Goal: Information Seeking & Learning: Learn about a topic

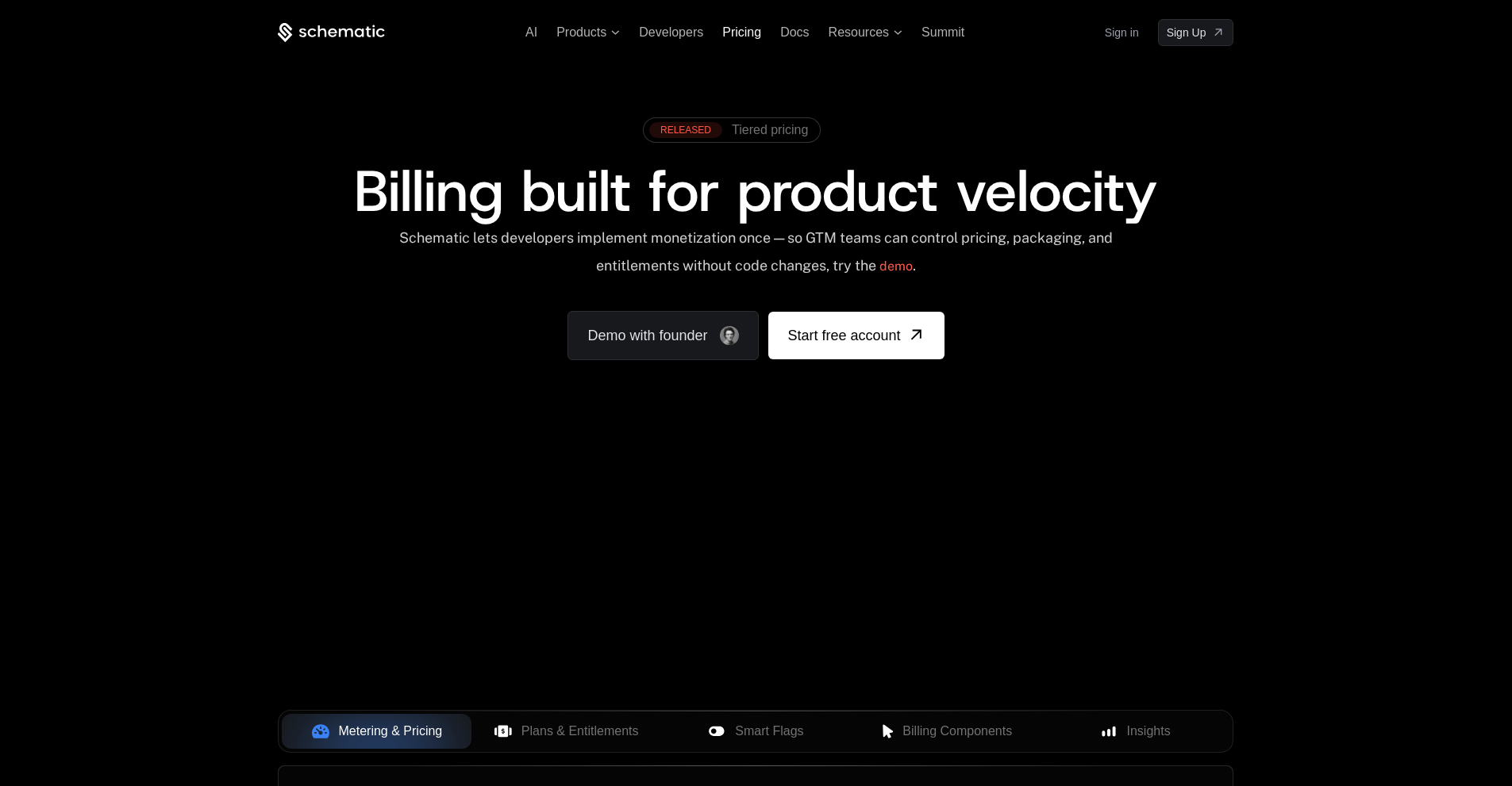
click at [754, 29] on span "Pricing" at bounding box center [741, 31] width 39 height 13
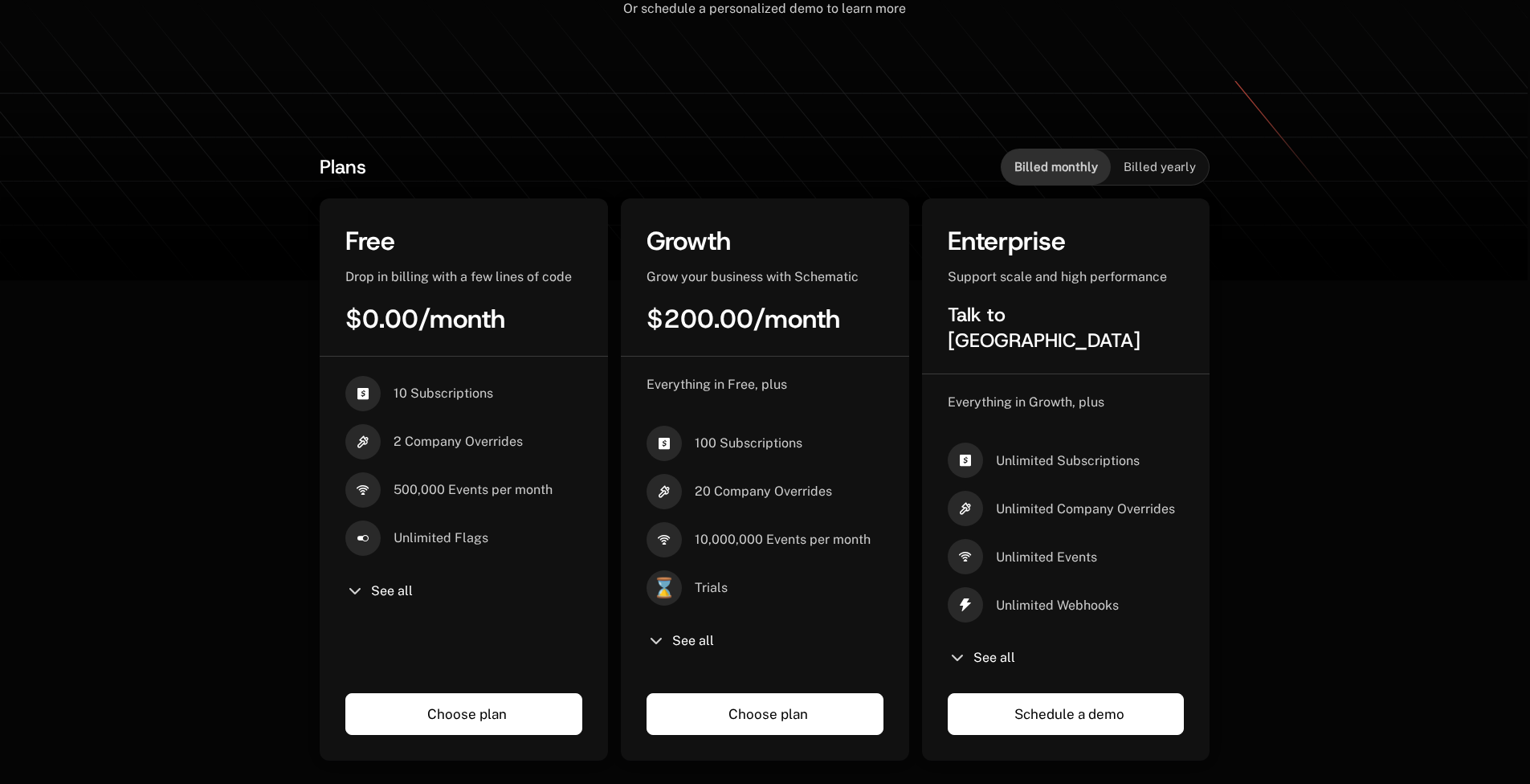
scroll to position [321, 0]
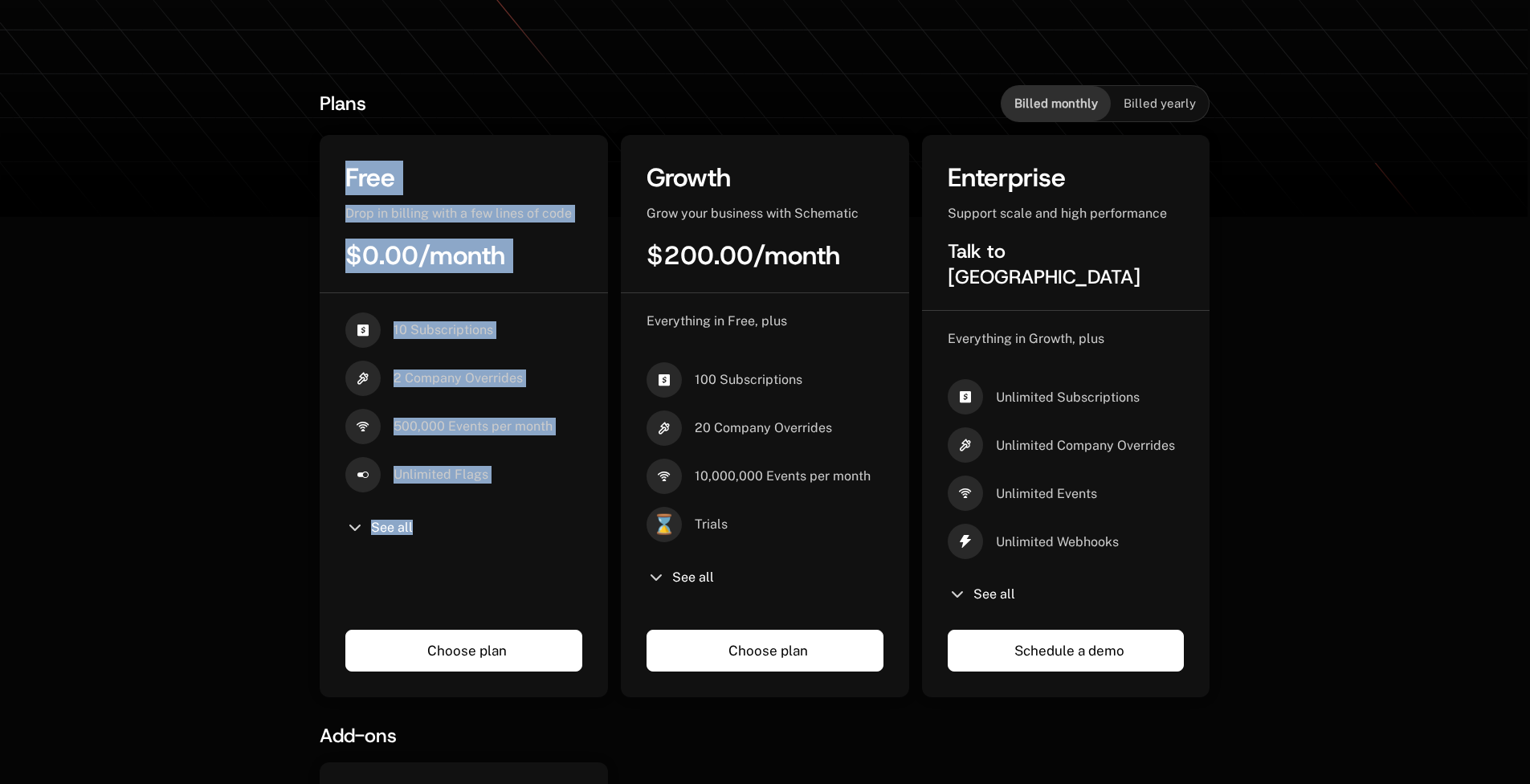
drag, startPoint x: 345, startPoint y: 167, endPoint x: 503, endPoint y: 521, distance: 387.7
click at [503, 521] on div "Free Drop in billing with a few lines of code $0.00 / month 10 Subscriptions 2 …" at bounding box center [464, 416] width 288 height 562
click at [503, 521] on div "See all" at bounding box center [463, 527] width 237 height 19
drag, startPoint x: 501, startPoint y: 518, endPoint x: 353, endPoint y: 202, distance: 348.9
click at [353, 202] on div "Free Drop in billing with a few lines of code $0.00 / month 10 Subscriptions 2 …" at bounding box center [464, 416] width 288 height 562
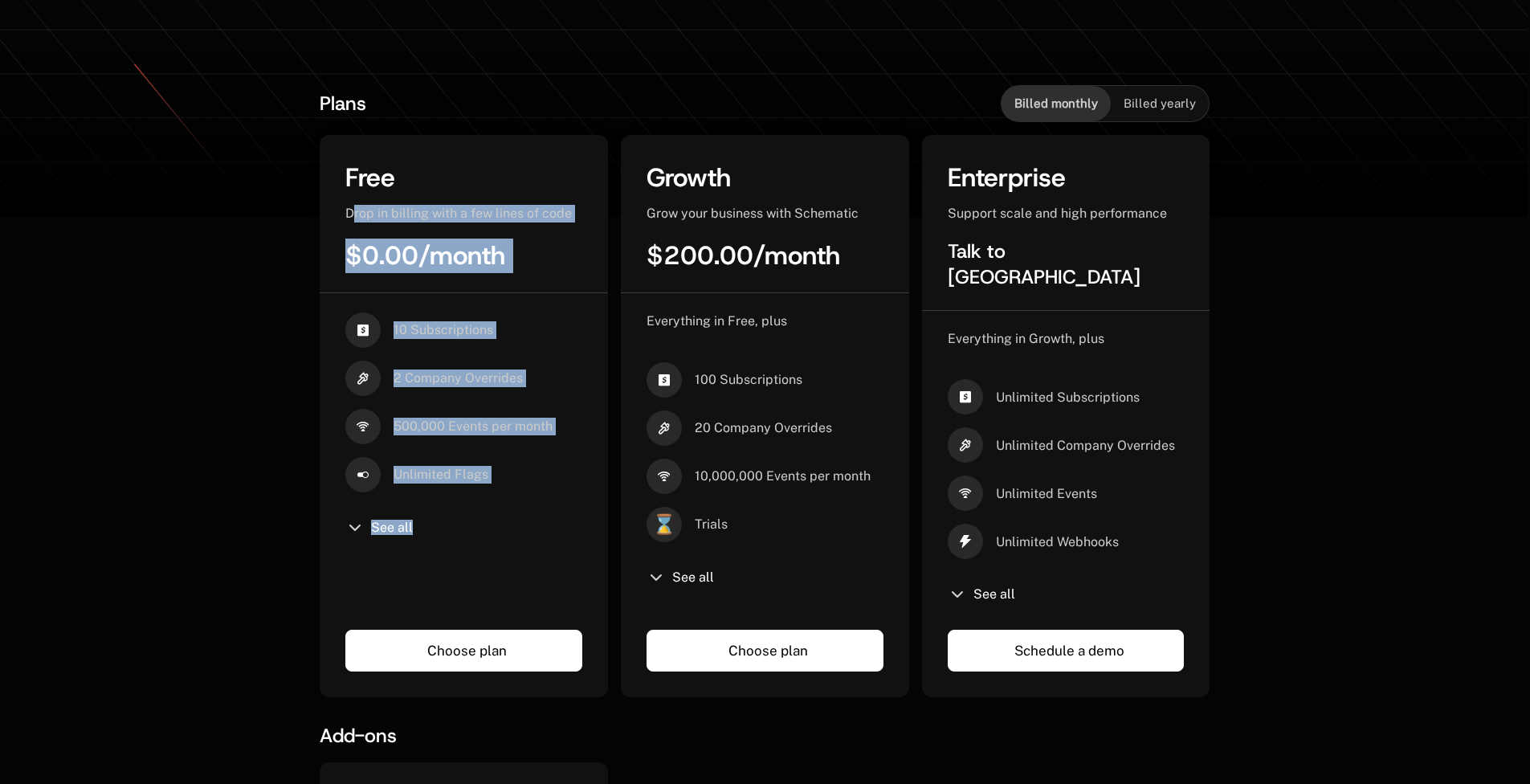
click at [353, 202] on div "Free Drop in billing with a few lines of code $0.00 / month" at bounding box center [464, 227] width 288 height 132
drag, startPoint x: 422, startPoint y: 237, endPoint x: 456, endPoint y: 540, distance: 304.9
click at [456, 540] on div "Free Drop in billing with a few lines of code $0.00 / month 10 Subscriptions 2 …" at bounding box center [464, 416] width 288 height 562
click at [455, 541] on div "10 Subscriptions 2 Company Overrides 500,000 Events per month Unlimited Flags S…" at bounding box center [463, 459] width 237 height 292
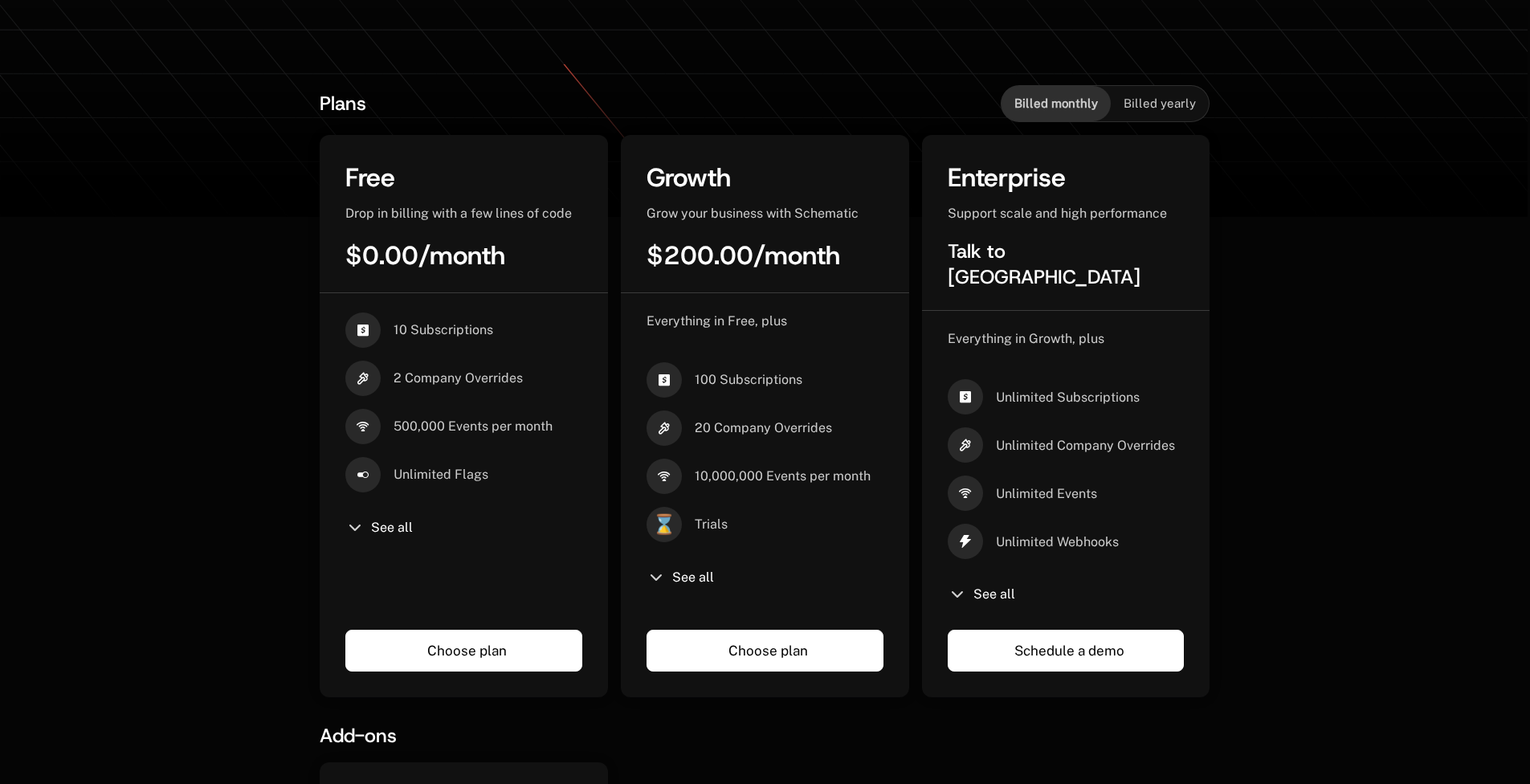
click at [374, 519] on div "See all" at bounding box center [463, 527] width 237 height 19
click at [361, 527] on icon at bounding box center [354, 527] width 19 height 19
click at [347, 526] on icon at bounding box center [354, 527] width 19 height 19
click at [353, 528] on icon at bounding box center [354, 527] width 19 height 19
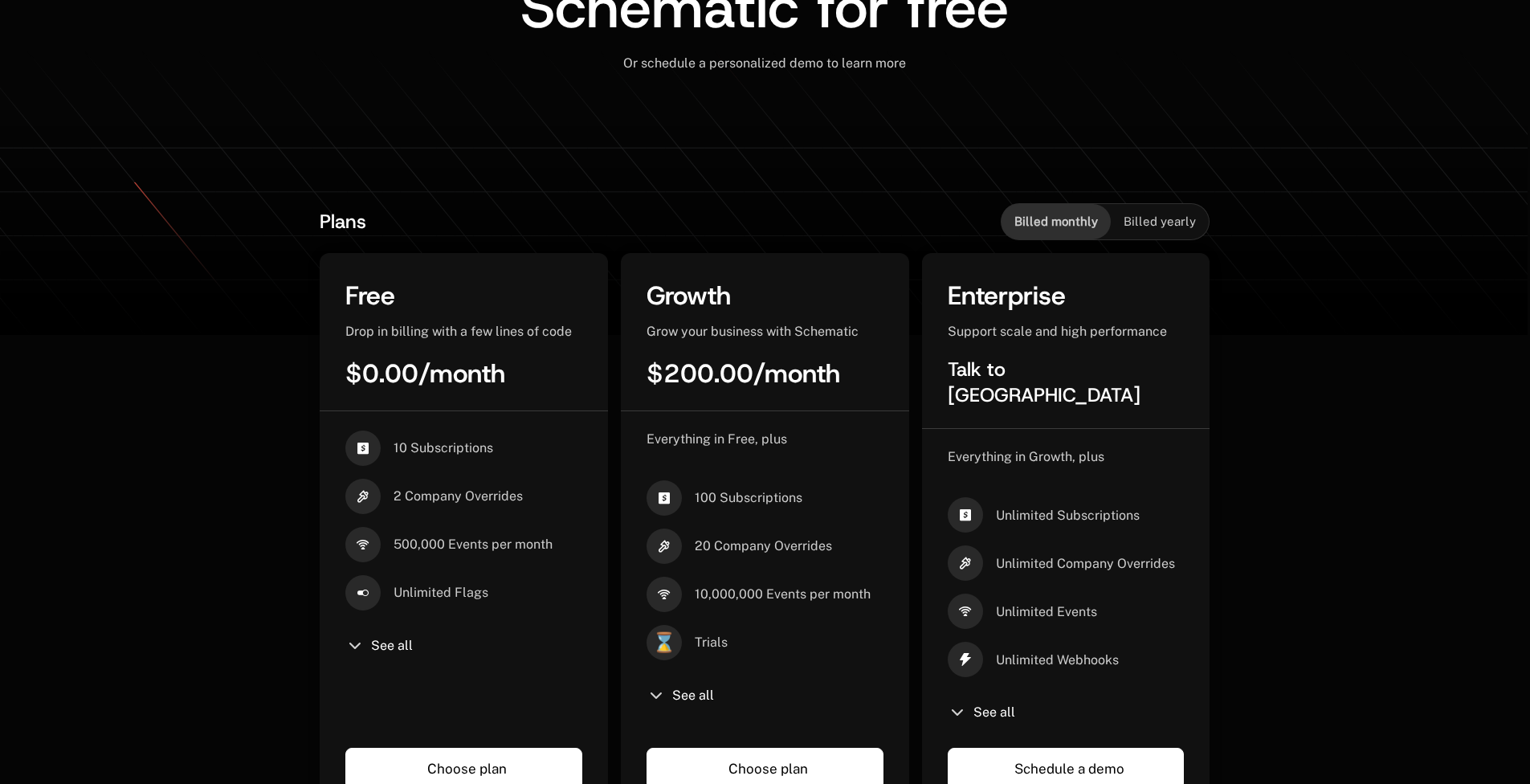
scroll to position [0, 0]
